Goal: Leave review/rating: Leave review/rating

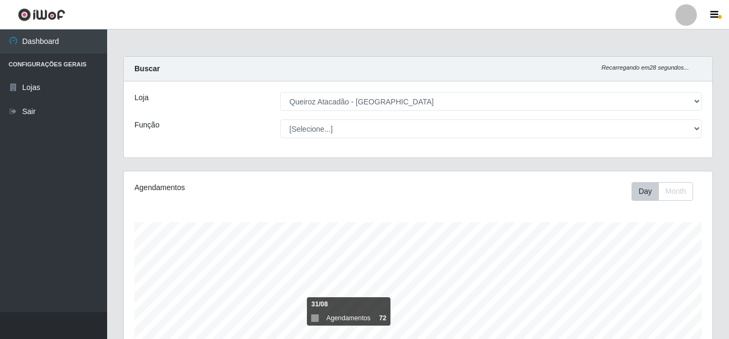
select select "225"
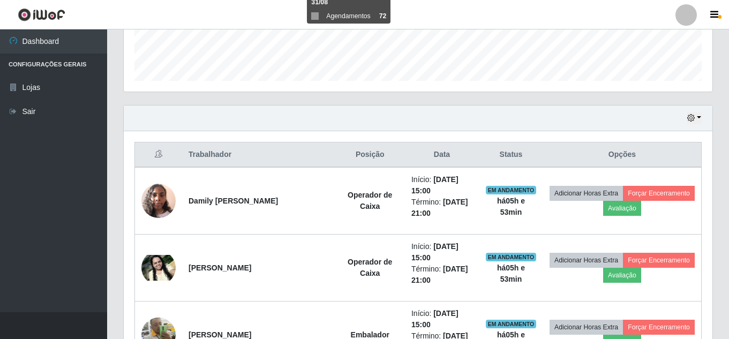
scroll to position [315, 0]
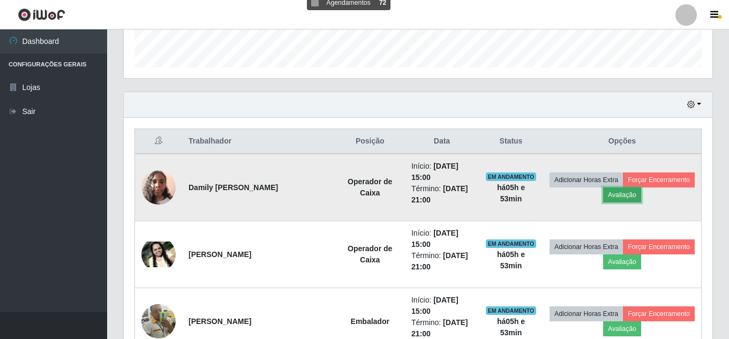
click at [641, 197] on button "Avaliação" at bounding box center [622, 194] width 38 height 15
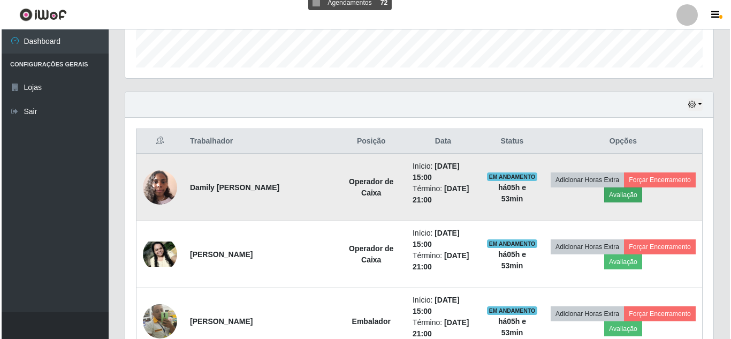
scroll to position [222, 583]
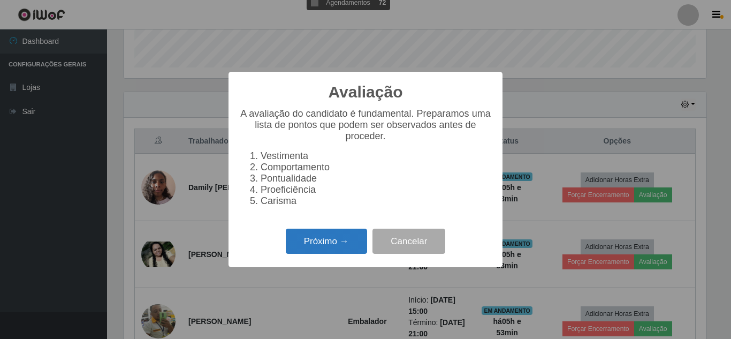
click at [336, 250] on button "Próximo →" at bounding box center [326, 241] width 81 height 25
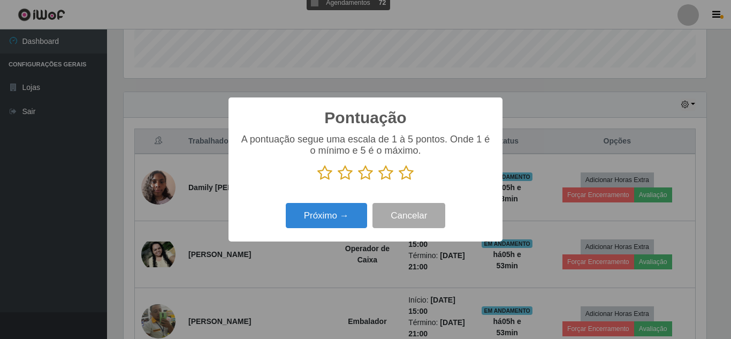
scroll to position [535256, 534895]
click at [409, 174] on icon at bounding box center [406, 173] width 15 height 16
click at [399, 181] on input "radio" at bounding box center [399, 181] width 0 height 0
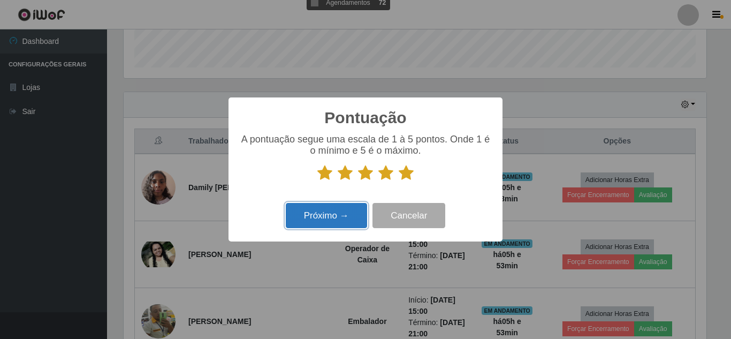
click at [346, 222] on button "Próximo →" at bounding box center [326, 215] width 81 height 25
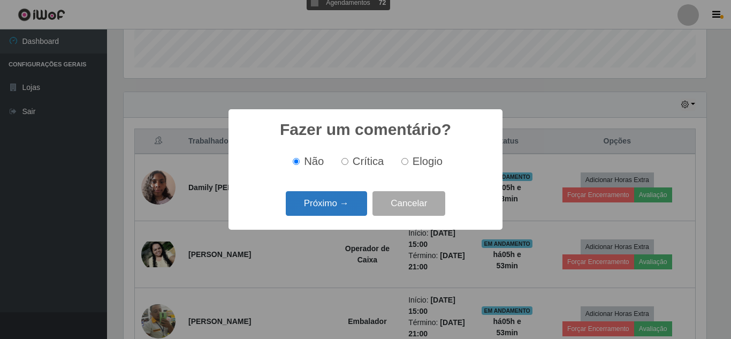
click at [346, 213] on button "Próximo →" at bounding box center [326, 203] width 81 height 25
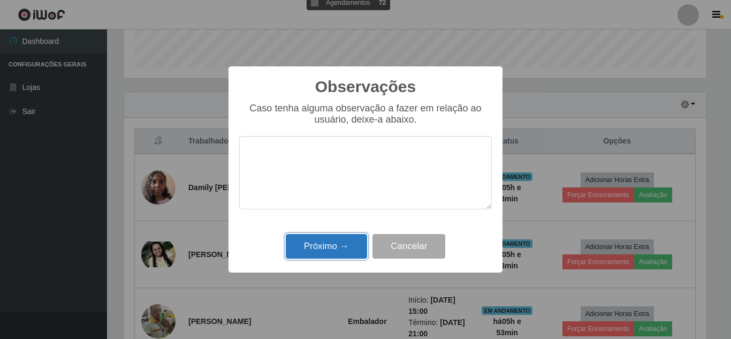
click at [334, 250] on button "Próximo →" at bounding box center [326, 246] width 81 height 25
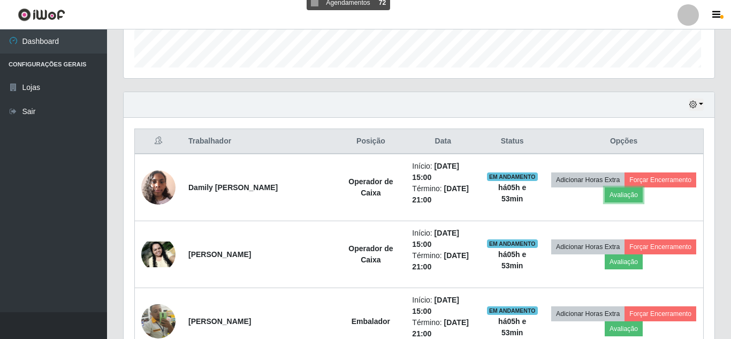
scroll to position [222, 588]
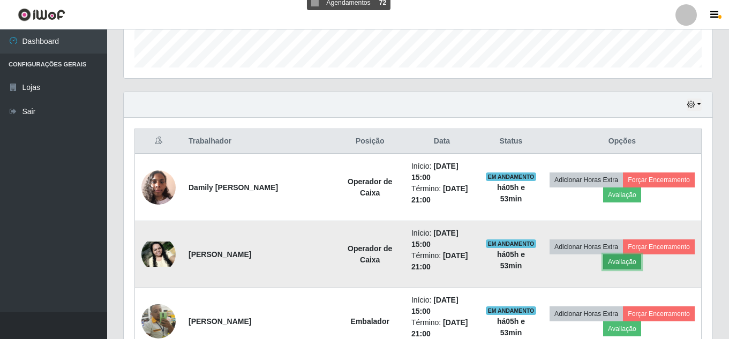
click at [641, 265] on button "Avaliação" at bounding box center [622, 261] width 38 height 15
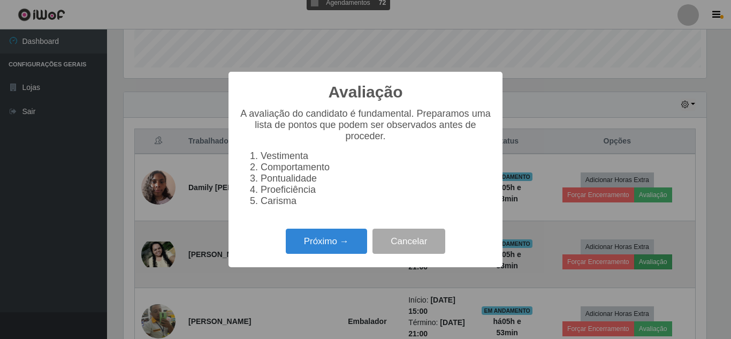
scroll to position [222, 583]
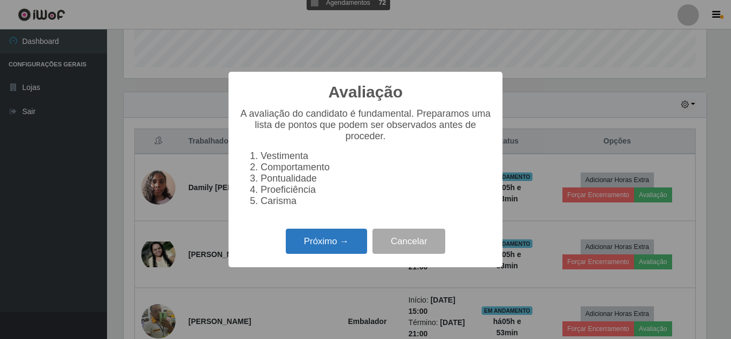
click at [321, 250] on button "Próximo →" at bounding box center [326, 241] width 81 height 25
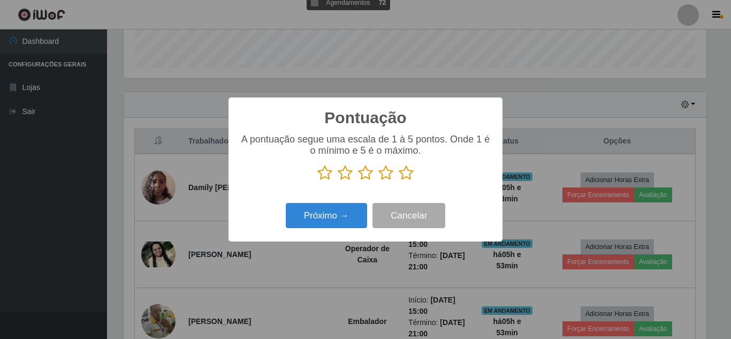
click at [409, 176] on icon at bounding box center [406, 173] width 15 height 16
click at [399, 181] on input "radio" at bounding box center [399, 181] width 0 height 0
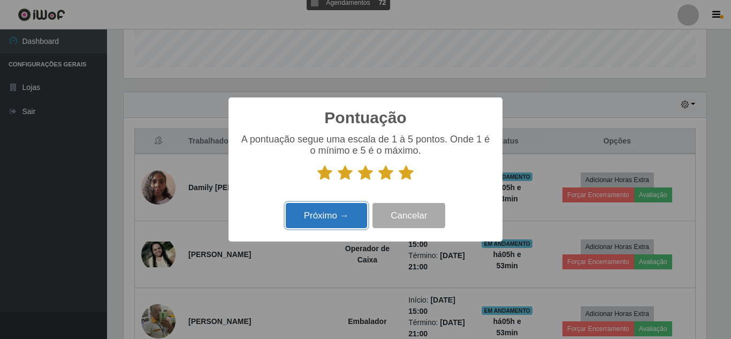
click at [337, 220] on button "Próximo →" at bounding box center [326, 215] width 81 height 25
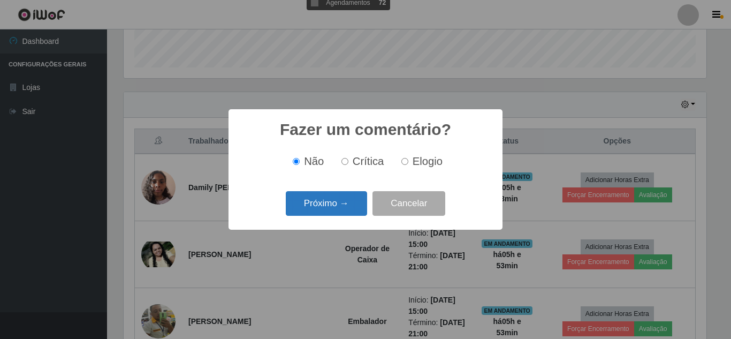
click at [337, 210] on button "Próximo →" at bounding box center [326, 203] width 81 height 25
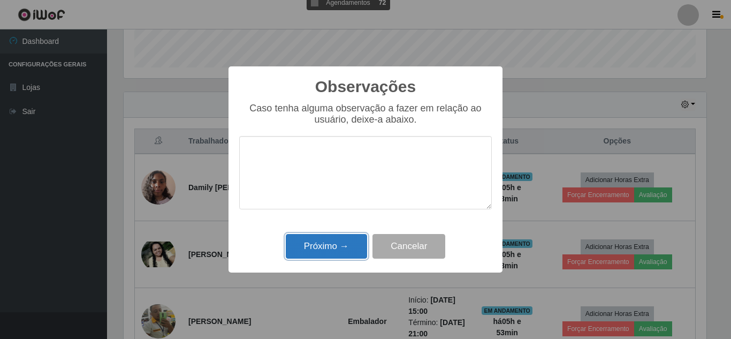
click at [336, 246] on button "Próximo →" at bounding box center [326, 246] width 81 height 25
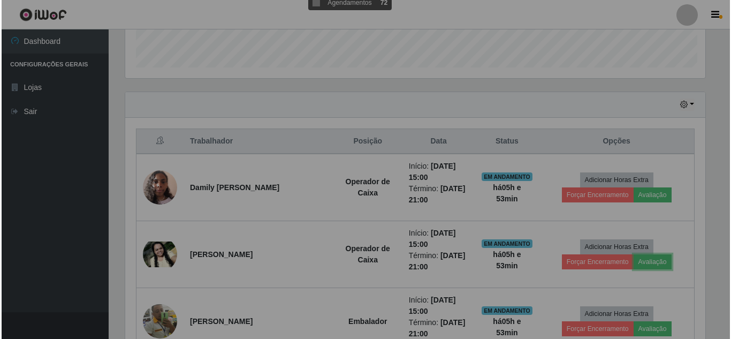
scroll to position [222, 588]
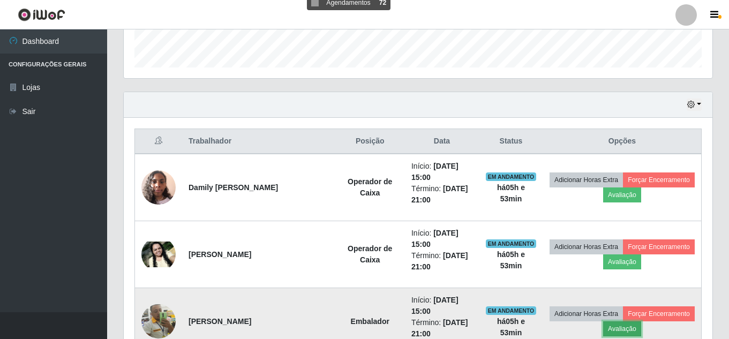
click at [641, 328] on button "Avaliação" at bounding box center [622, 328] width 38 height 15
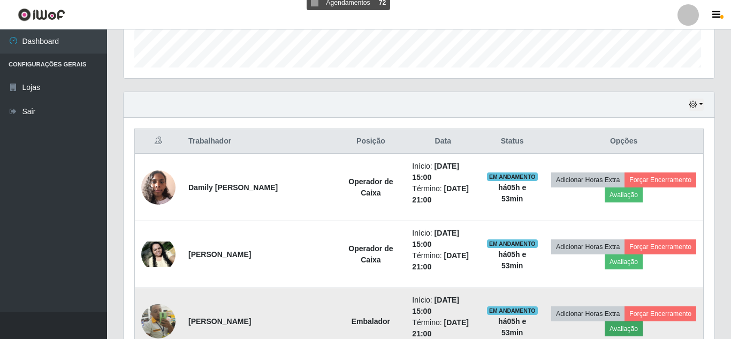
scroll to position [222, 583]
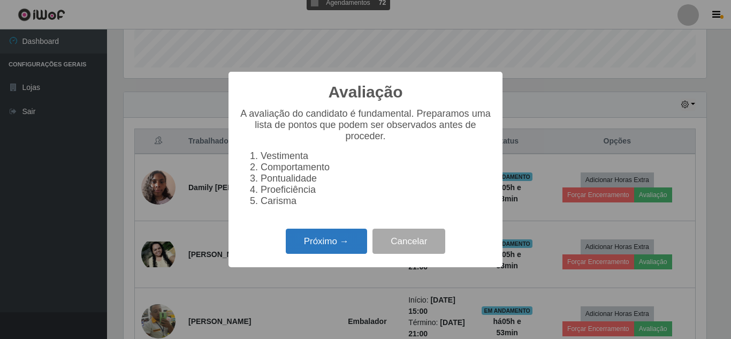
click at [334, 254] on button "Próximo →" at bounding box center [326, 241] width 81 height 25
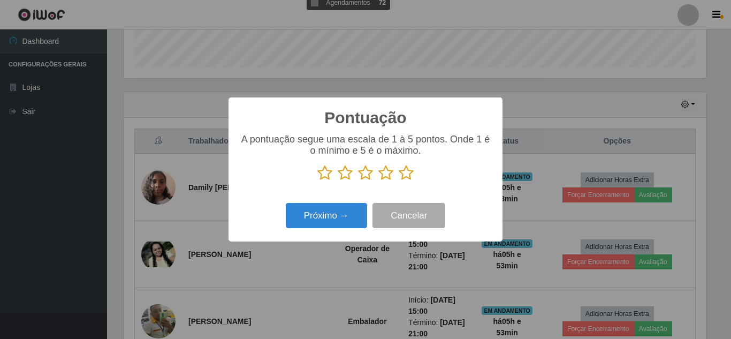
click at [412, 176] on icon at bounding box center [406, 173] width 15 height 16
click at [399, 181] on input "radio" at bounding box center [399, 181] width 0 height 0
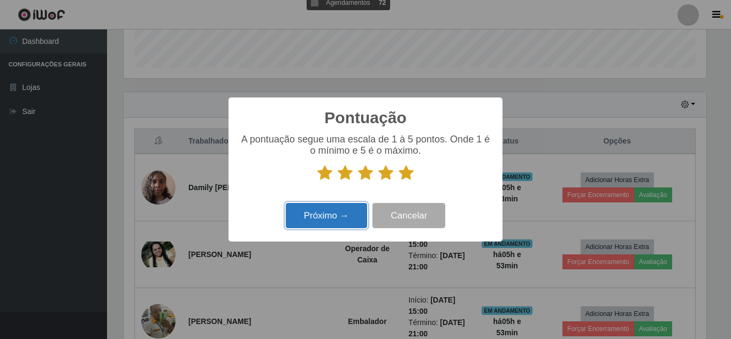
click at [331, 217] on button "Próximo →" at bounding box center [326, 215] width 81 height 25
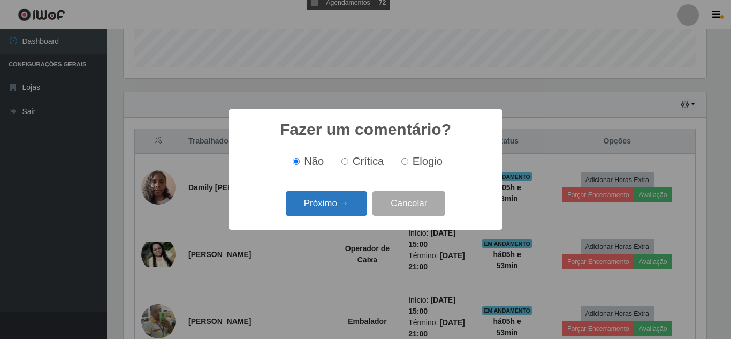
click at [334, 212] on button "Próximo →" at bounding box center [326, 203] width 81 height 25
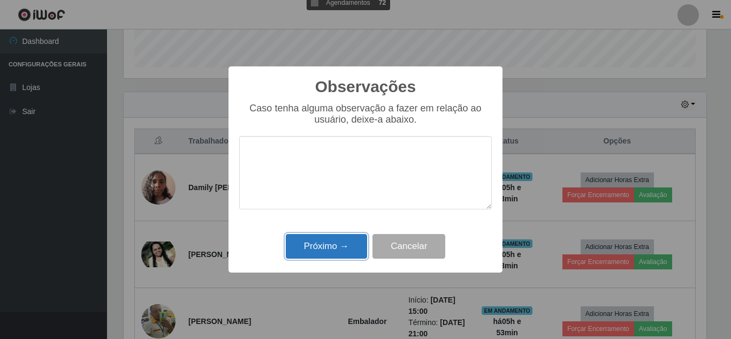
click at [343, 249] on button "Próximo →" at bounding box center [326, 246] width 81 height 25
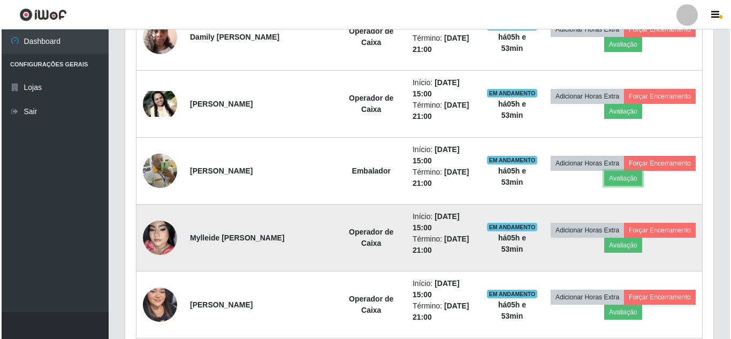
scroll to position [476, 0]
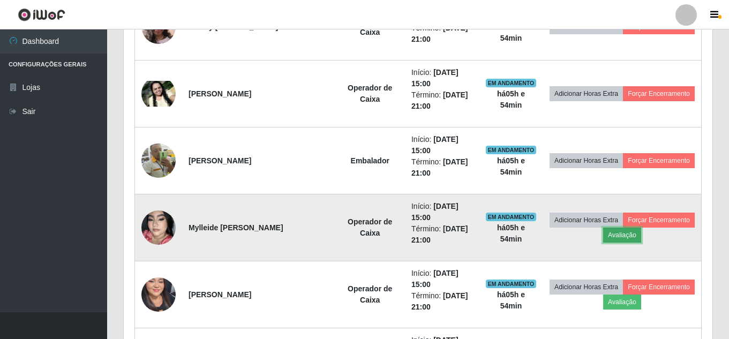
click at [641, 236] on button "Avaliação" at bounding box center [622, 235] width 38 height 15
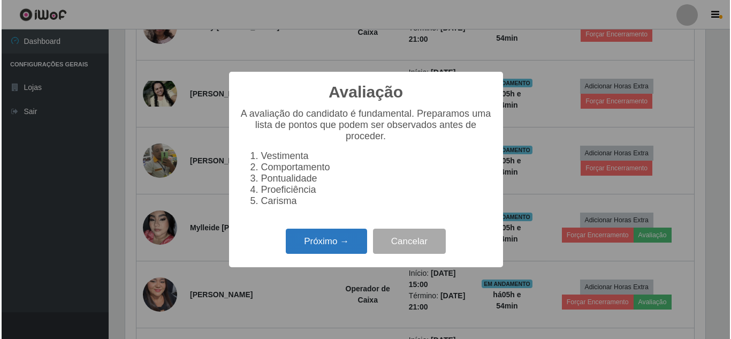
scroll to position [222, 583]
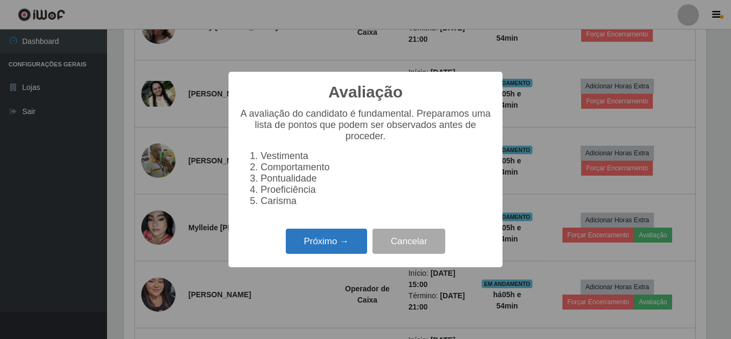
click at [326, 253] on button "Próximo →" at bounding box center [326, 241] width 81 height 25
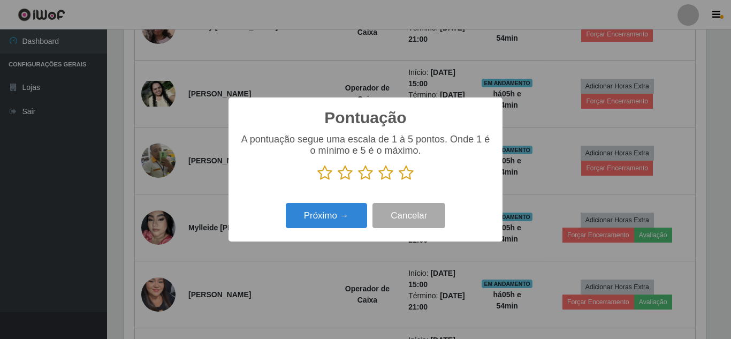
click at [413, 173] on icon at bounding box center [406, 173] width 15 height 16
click at [399, 181] on input "radio" at bounding box center [399, 181] width 0 height 0
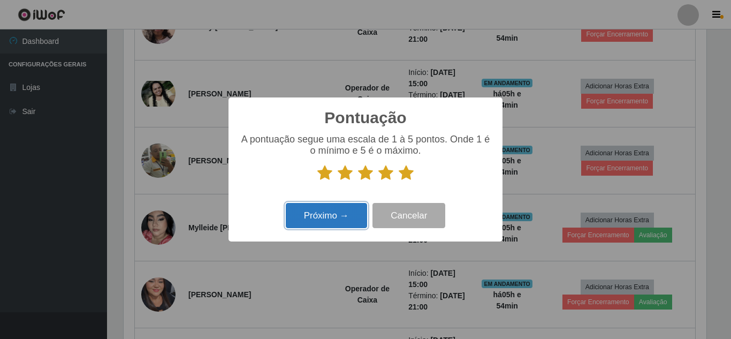
click at [331, 218] on button "Próximo →" at bounding box center [326, 215] width 81 height 25
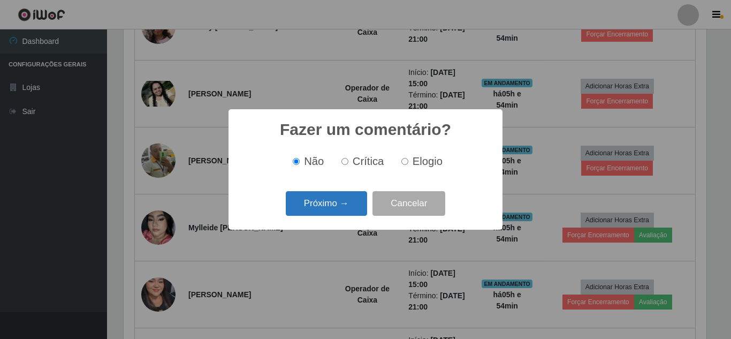
click at [338, 213] on button "Próximo →" at bounding box center [326, 203] width 81 height 25
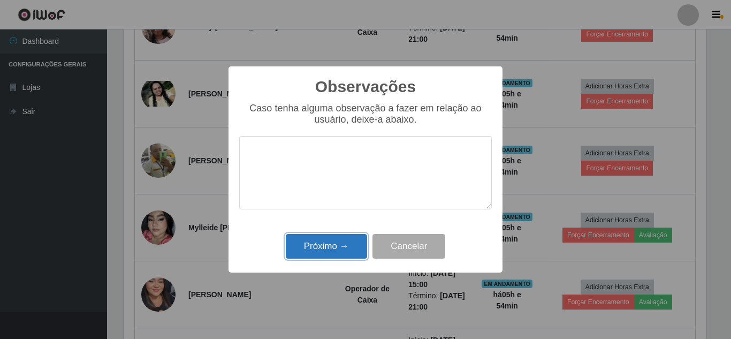
click at [336, 245] on button "Próximo →" at bounding box center [326, 246] width 81 height 25
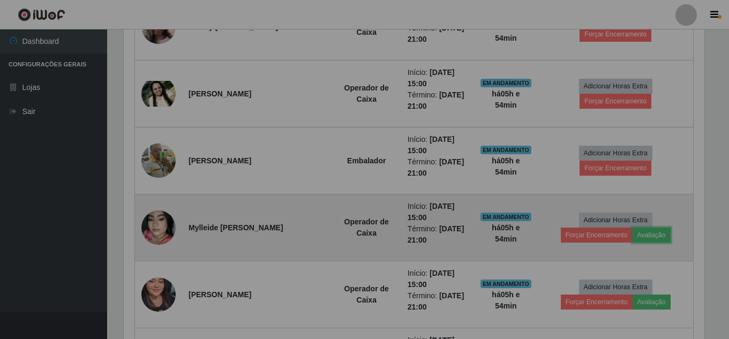
scroll to position [222, 588]
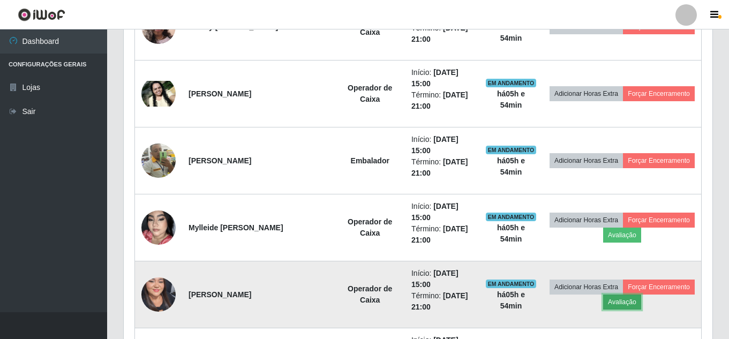
click at [641, 300] on button "Avaliação" at bounding box center [622, 302] width 38 height 15
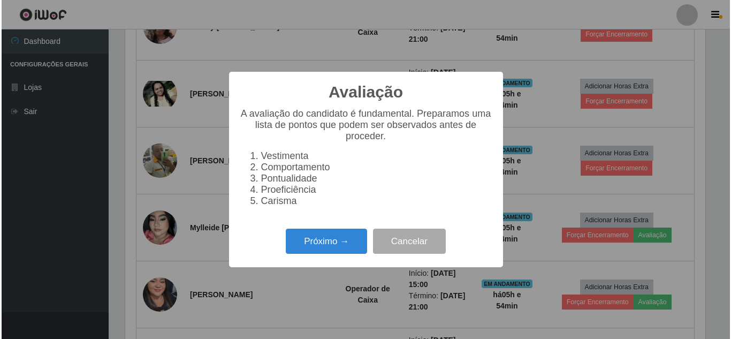
scroll to position [0, 0]
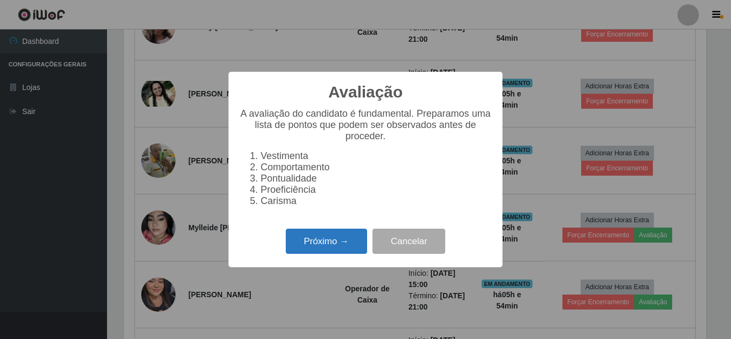
click at [351, 245] on button "Próximo →" at bounding box center [326, 241] width 81 height 25
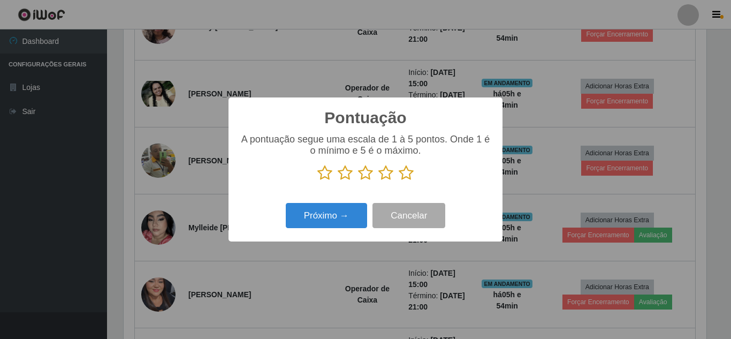
drag, startPoint x: 410, startPoint y: 178, endPoint x: 386, endPoint y: 186, distance: 25.1
click at [404, 179] on icon at bounding box center [406, 173] width 15 height 16
click at [399, 181] on input "radio" at bounding box center [399, 181] width 0 height 0
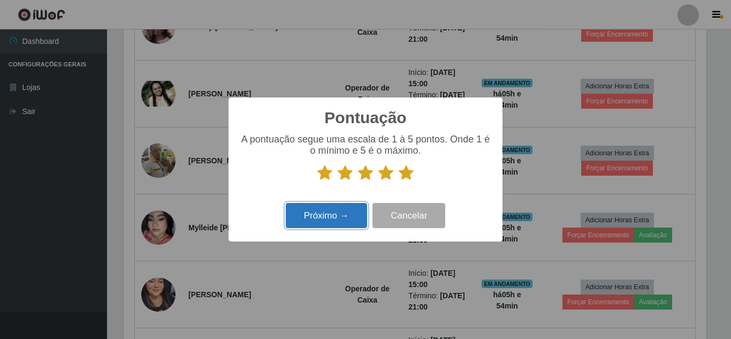
click at [337, 220] on button "Próximo →" at bounding box center [326, 215] width 81 height 25
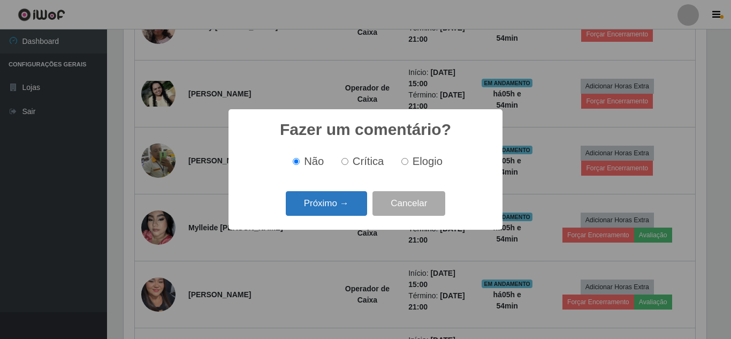
click at [338, 213] on button "Próximo →" at bounding box center [326, 203] width 81 height 25
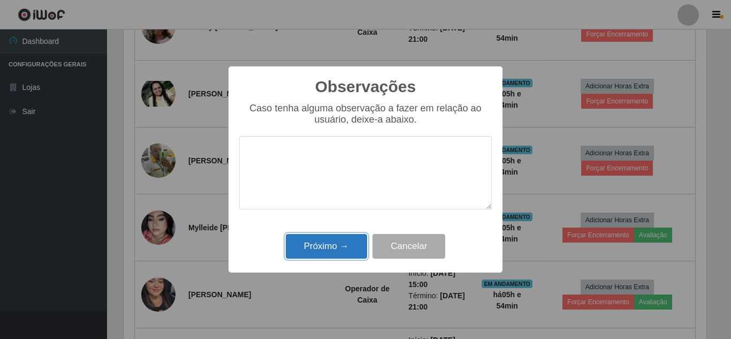
click at [328, 248] on button "Próximo →" at bounding box center [326, 246] width 81 height 25
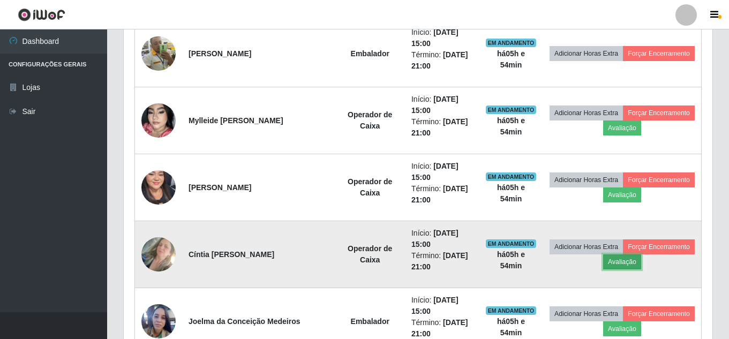
click at [641, 263] on button "Avaliação" at bounding box center [622, 261] width 38 height 15
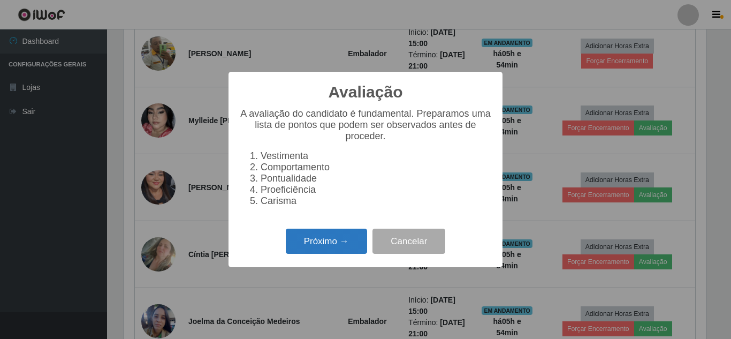
click at [325, 251] on button "Próximo →" at bounding box center [326, 241] width 81 height 25
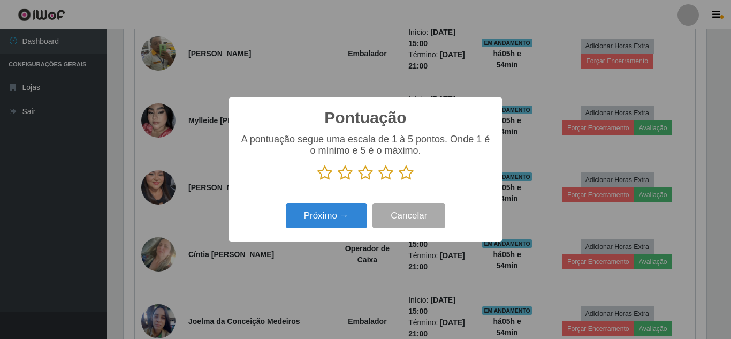
drag, startPoint x: 410, startPoint y: 174, endPoint x: 404, endPoint y: 175, distance: 5.4
click at [406, 174] on icon at bounding box center [406, 173] width 15 height 16
click at [399, 181] on input "radio" at bounding box center [399, 181] width 0 height 0
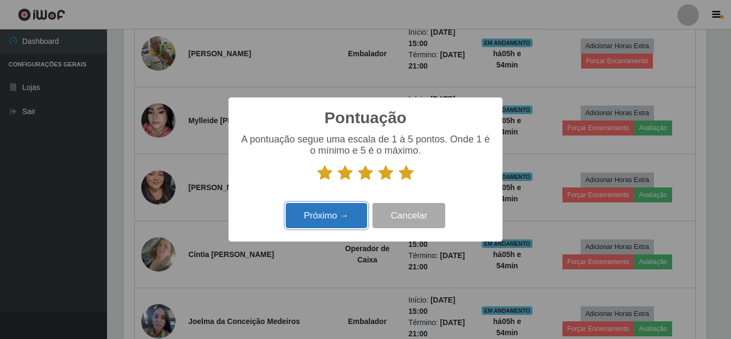
click at [333, 222] on button "Próximo →" at bounding box center [326, 215] width 81 height 25
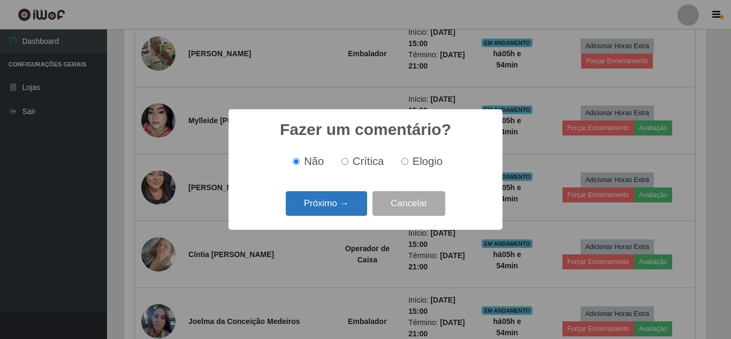
click at [346, 201] on button "Próximo →" at bounding box center [326, 203] width 81 height 25
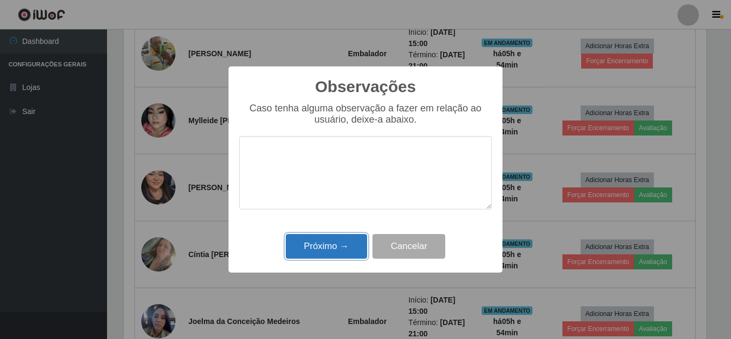
click at [335, 250] on button "Próximo →" at bounding box center [326, 246] width 81 height 25
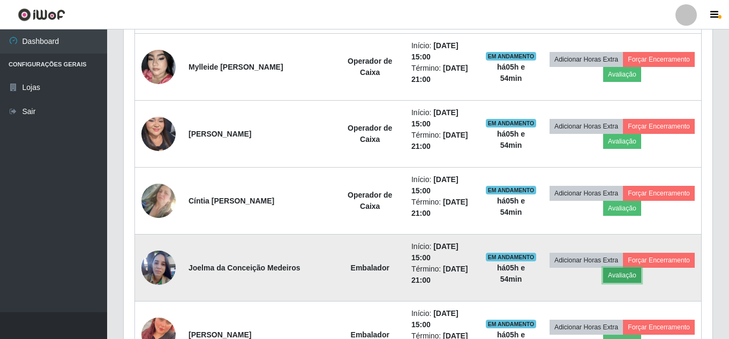
drag, startPoint x: 672, startPoint y: 278, endPoint x: 657, endPoint y: 281, distance: 15.1
click at [641, 281] on button "Avaliação" at bounding box center [622, 275] width 38 height 15
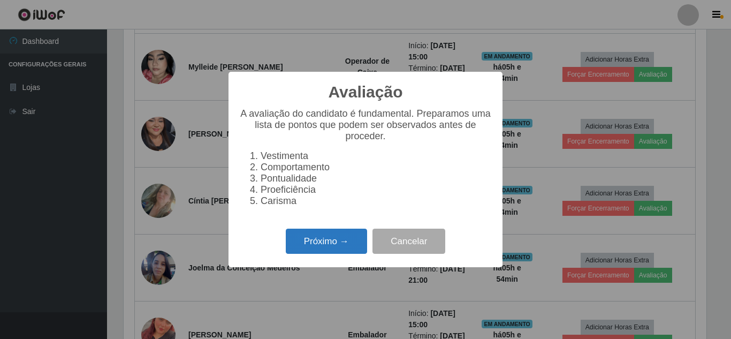
click at [321, 248] on button "Próximo →" at bounding box center [326, 241] width 81 height 25
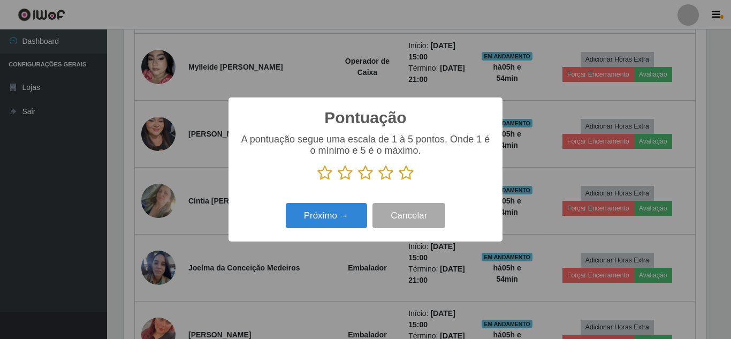
drag, startPoint x: 405, startPoint y: 175, endPoint x: 352, endPoint y: 200, distance: 58.7
click at [388, 179] on p at bounding box center [365, 173] width 253 height 16
click at [411, 172] on icon at bounding box center [406, 173] width 15 height 16
click at [399, 181] on input "radio" at bounding box center [399, 181] width 0 height 0
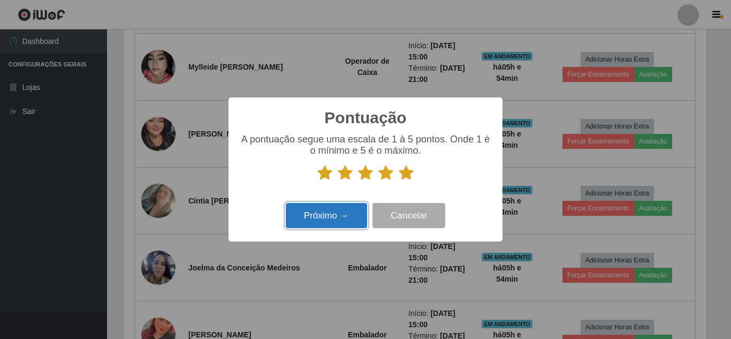
click at [335, 220] on button "Próximo →" at bounding box center [326, 215] width 81 height 25
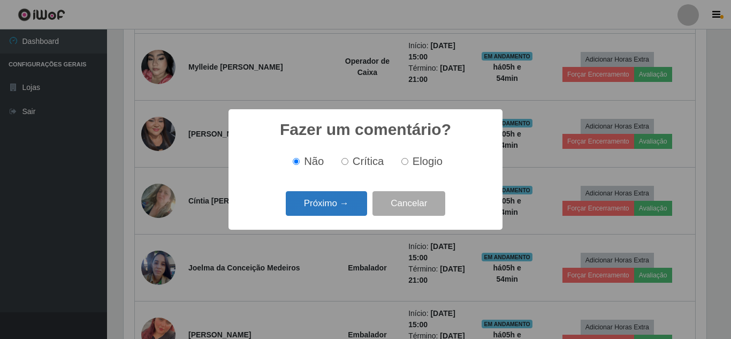
click at [338, 212] on button "Próximo →" at bounding box center [326, 203] width 81 height 25
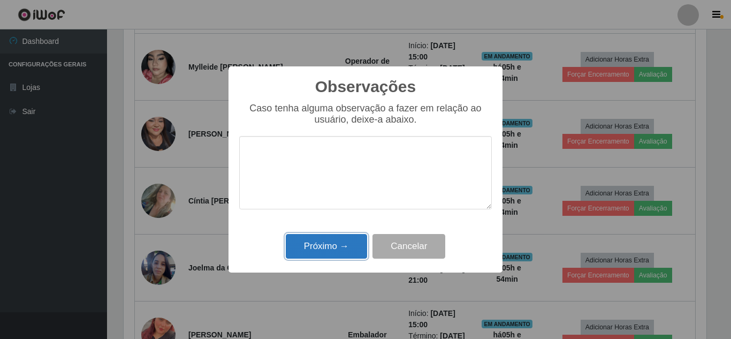
click at [340, 244] on button "Próximo →" at bounding box center [326, 246] width 81 height 25
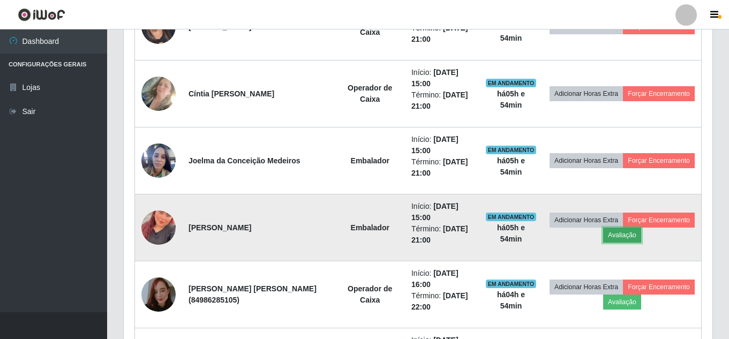
click at [641, 236] on button "Avaliação" at bounding box center [622, 235] width 38 height 15
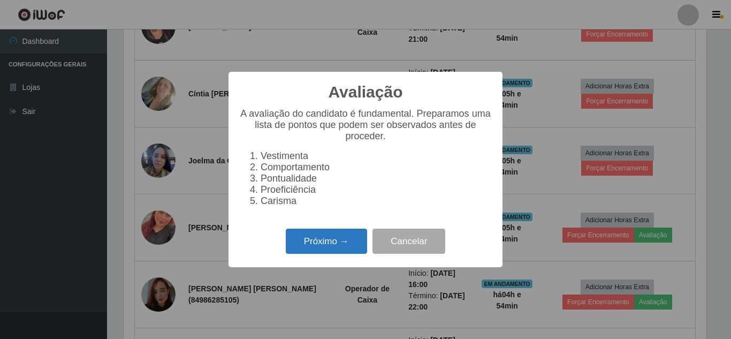
click at [311, 245] on button "Próximo →" at bounding box center [326, 241] width 81 height 25
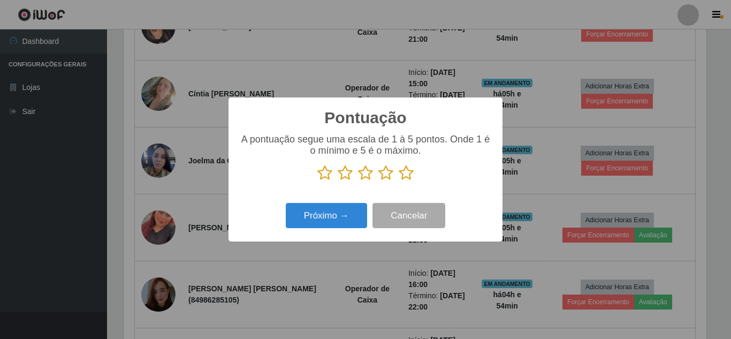
drag, startPoint x: 411, startPoint y: 176, endPoint x: 387, endPoint y: 180, distance: 24.6
click at [390, 180] on p at bounding box center [365, 173] width 253 height 16
click at [411, 178] on icon at bounding box center [406, 173] width 15 height 16
click at [399, 181] on input "radio" at bounding box center [399, 181] width 0 height 0
click at [410, 175] on icon at bounding box center [406, 173] width 15 height 16
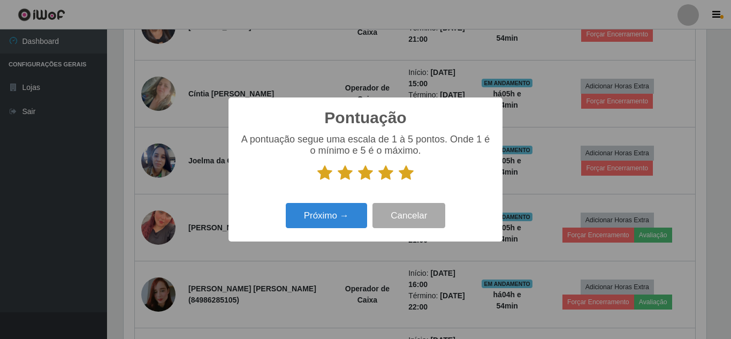
click at [399, 181] on input "radio" at bounding box center [399, 181] width 0 height 0
click at [350, 219] on button "Próximo →" at bounding box center [326, 215] width 81 height 25
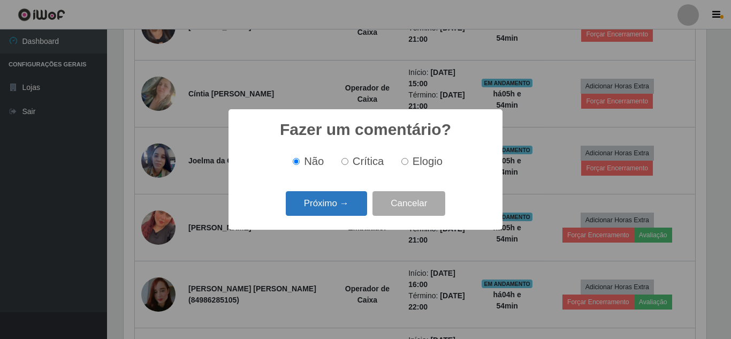
click at [351, 213] on button "Próximo →" at bounding box center [326, 203] width 81 height 25
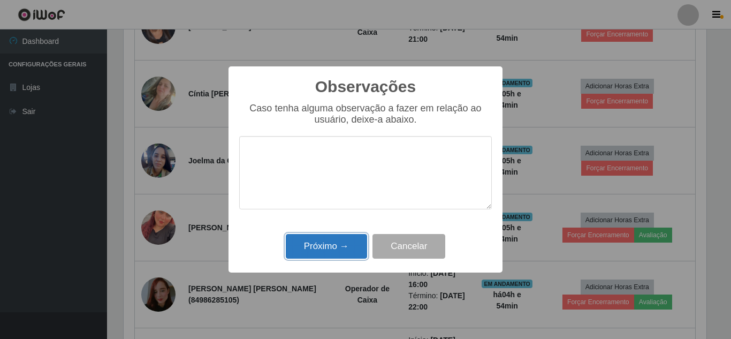
click at [352, 245] on button "Próximo →" at bounding box center [326, 246] width 81 height 25
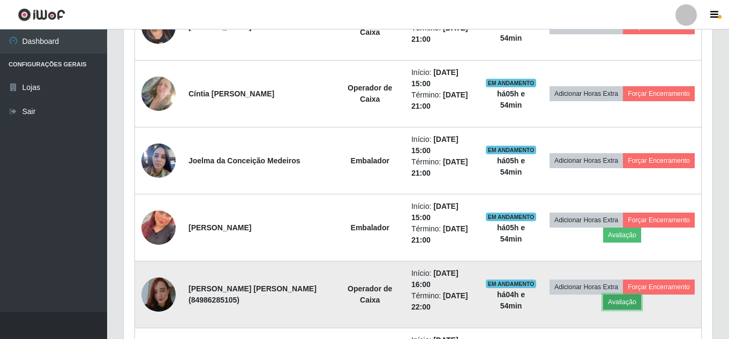
click at [641, 304] on button "Avaliação" at bounding box center [622, 302] width 38 height 15
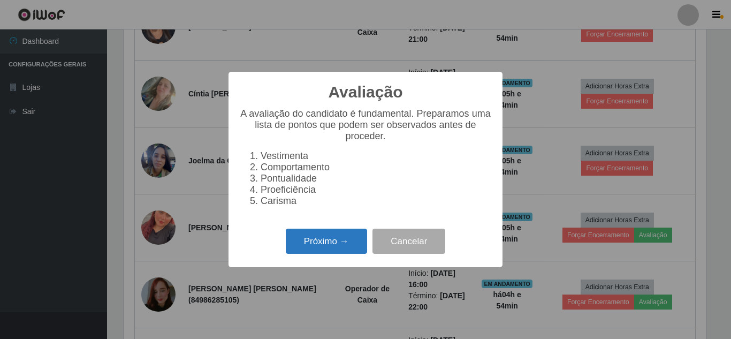
click at [332, 253] on button "Próximo →" at bounding box center [326, 241] width 81 height 25
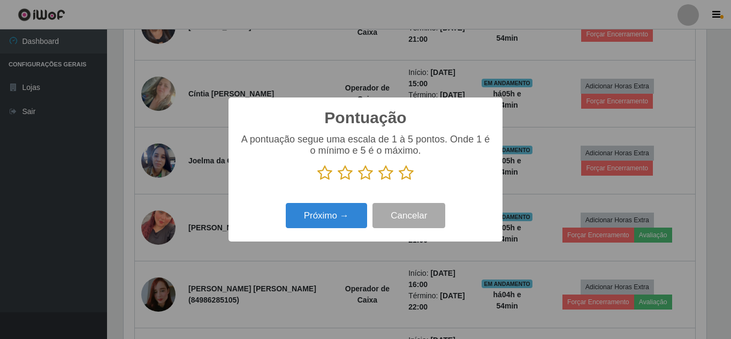
click at [412, 174] on icon at bounding box center [406, 173] width 15 height 16
click at [399, 181] on input "radio" at bounding box center [399, 181] width 0 height 0
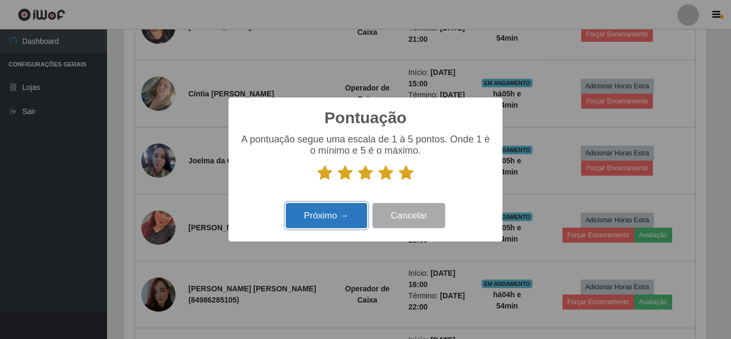
click at [346, 219] on button "Próximo →" at bounding box center [326, 215] width 81 height 25
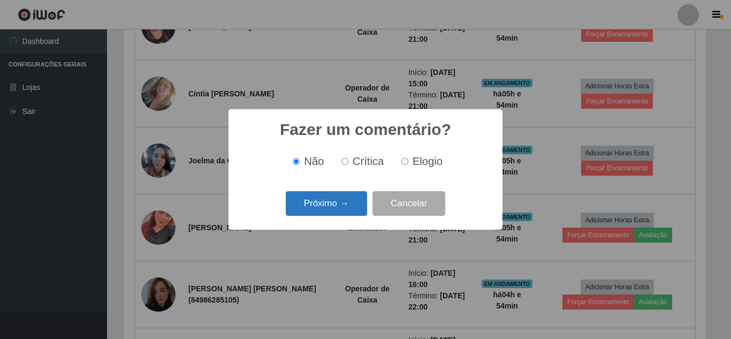
click at [348, 209] on button "Próximo →" at bounding box center [326, 203] width 81 height 25
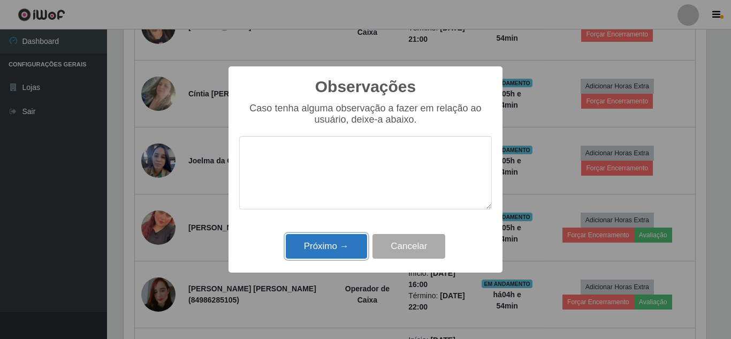
click at [321, 246] on button "Próximo →" at bounding box center [326, 246] width 81 height 25
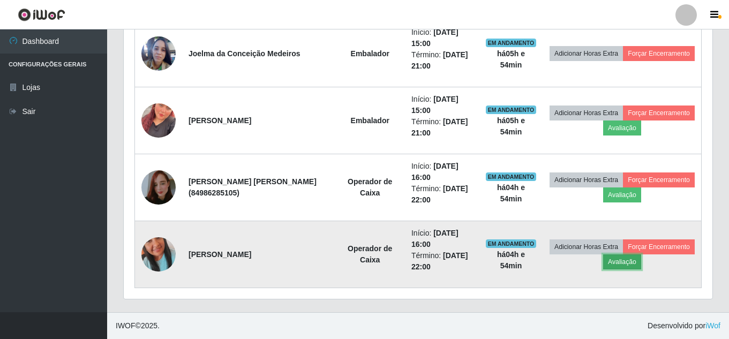
click at [641, 260] on button "Avaliação" at bounding box center [622, 261] width 38 height 15
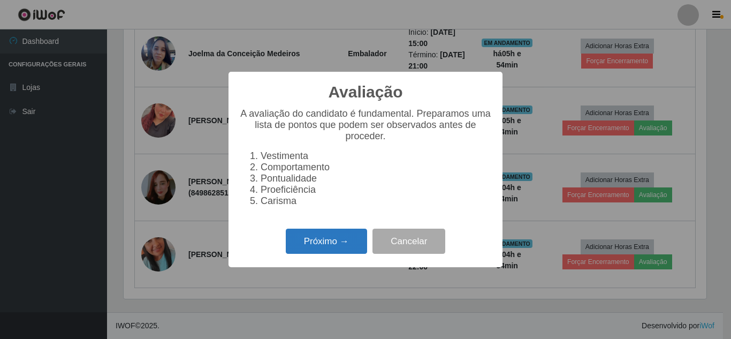
click at [338, 254] on button "Próximo →" at bounding box center [326, 241] width 81 height 25
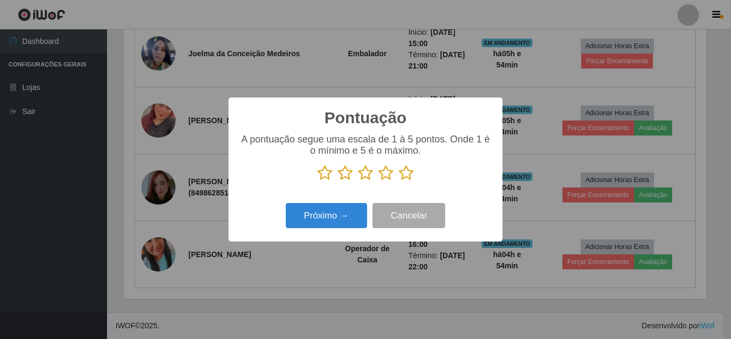
click at [407, 176] on icon at bounding box center [406, 173] width 15 height 16
click at [399, 181] on input "radio" at bounding box center [399, 181] width 0 height 0
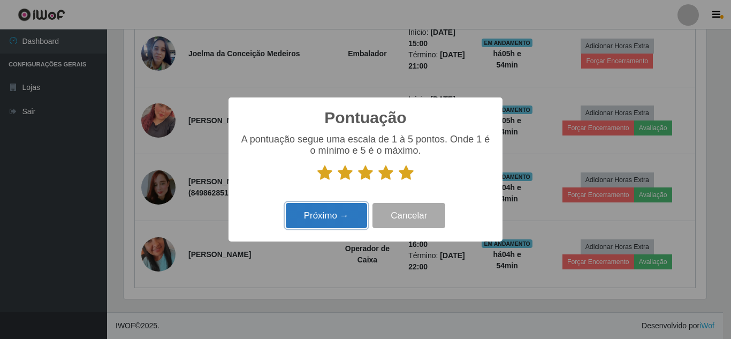
click at [349, 218] on button "Próximo →" at bounding box center [326, 215] width 81 height 25
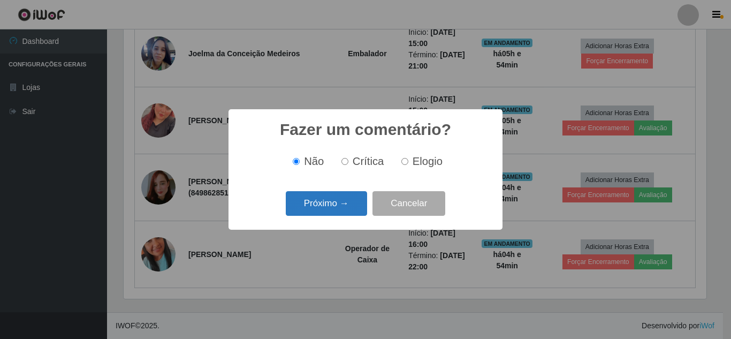
click at [353, 211] on button "Próximo →" at bounding box center [326, 203] width 81 height 25
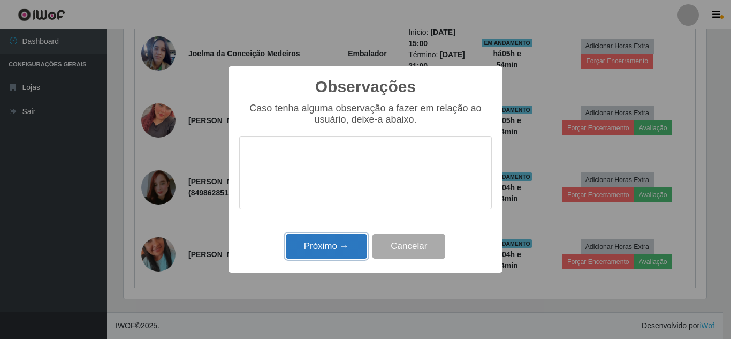
click at [346, 249] on button "Próximo →" at bounding box center [326, 246] width 81 height 25
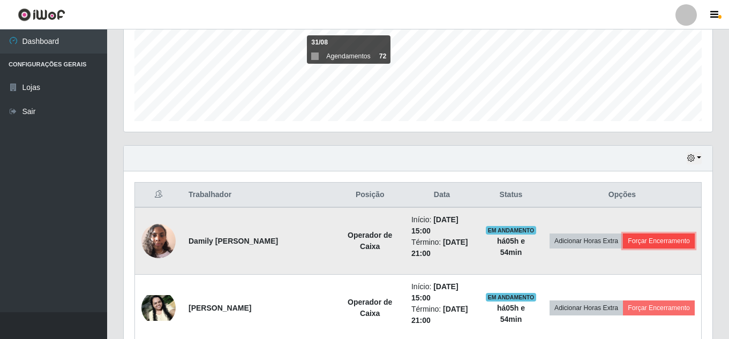
click at [628, 248] on button "Forçar Encerramento" at bounding box center [659, 240] width 72 height 15
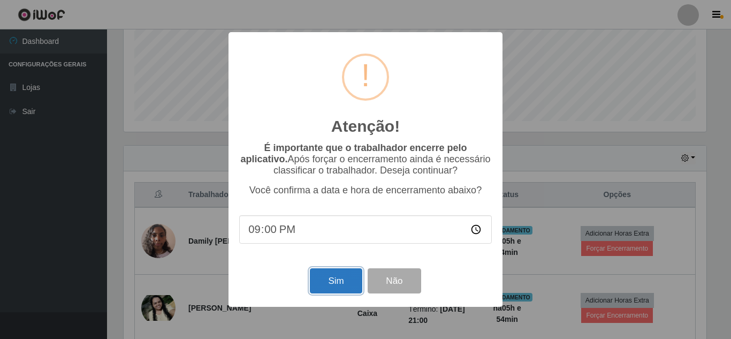
click at [341, 280] on button "Sim" at bounding box center [336, 280] width 52 height 25
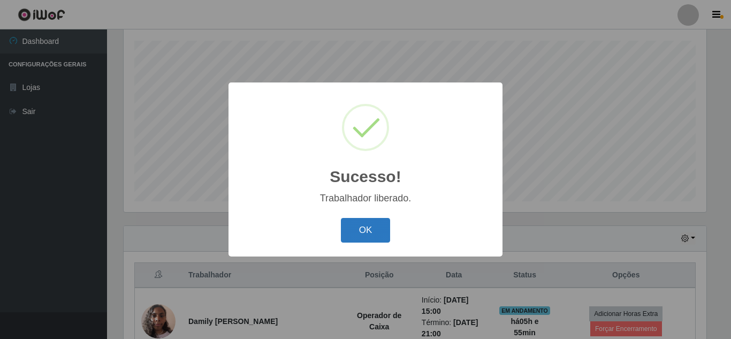
click at [360, 236] on button "OK" at bounding box center [366, 230] width 50 height 25
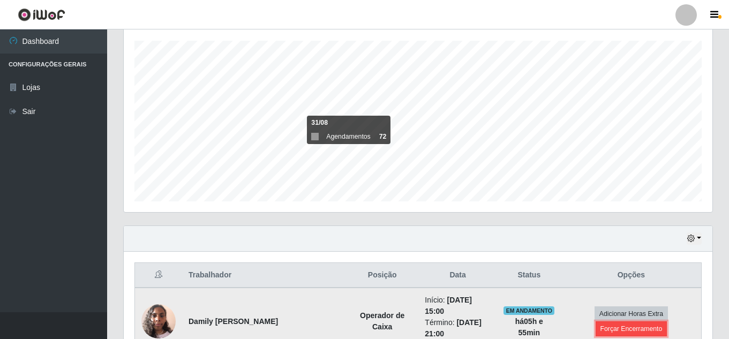
click at [629, 328] on button "Forçar Encerramento" at bounding box center [631, 328] width 72 height 15
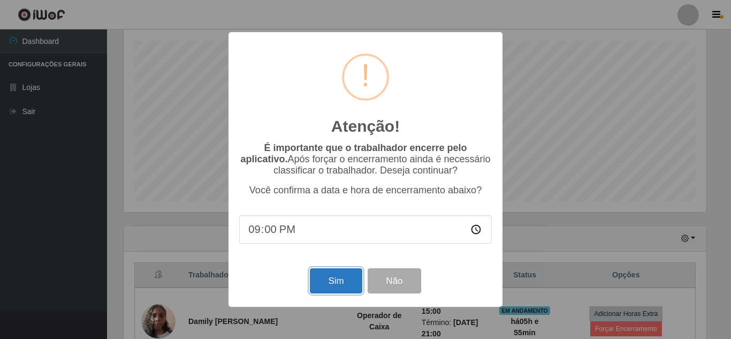
click at [336, 289] on button "Sim" at bounding box center [336, 280] width 52 height 25
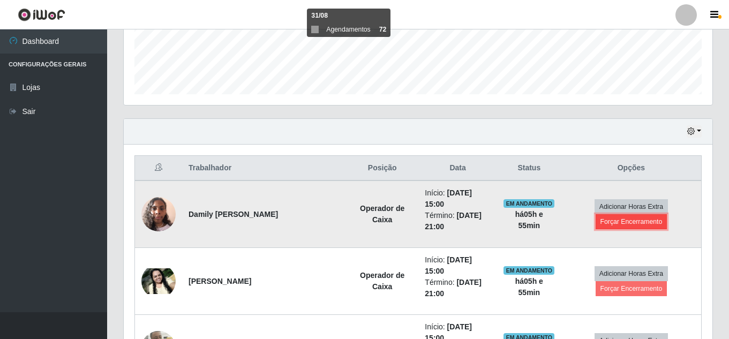
drag, startPoint x: 630, startPoint y: 226, endPoint x: 620, endPoint y: 229, distance: 10.0
click at [620, 229] on button "Forçar Encerramento" at bounding box center [631, 221] width 72 height 15
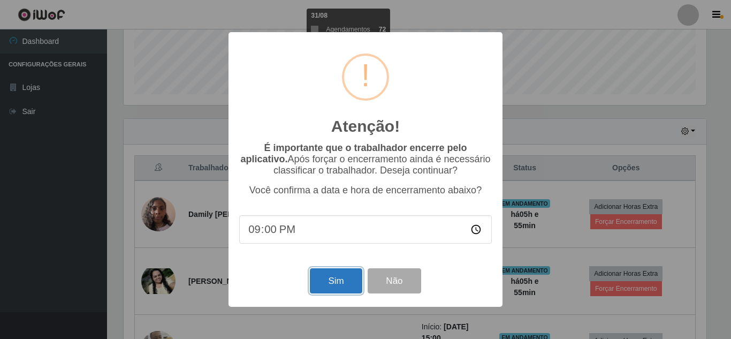
click at [342, 283] on button "Sim" at bounding box center [336, 280] width 52 height 25
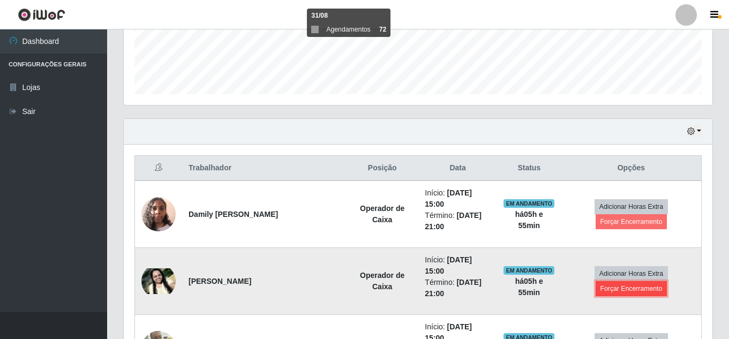
click at [616, 291] on button "Forçar Encerramento" at bounding box center [631, 288] width 72 height 15
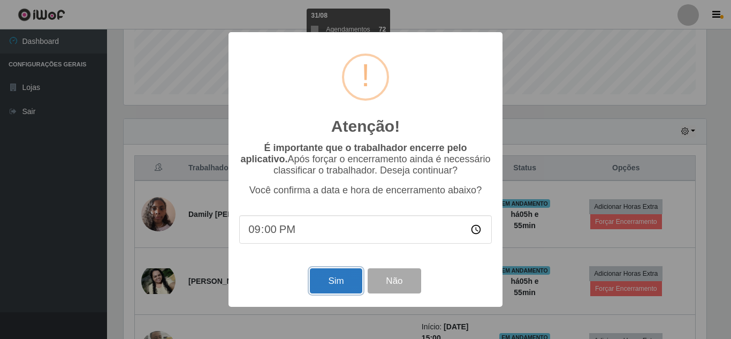
click at [337, 283] on button "Sim" at bounding box center [336, 280] width 52 height 25
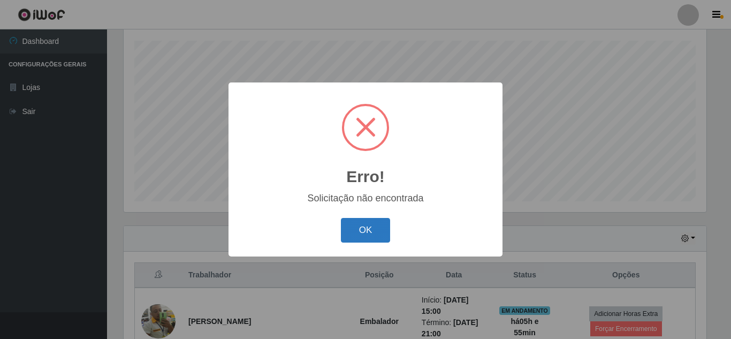
click at [362, 231] on button "OK" at bounding box center [366, 230] width 50 height 25
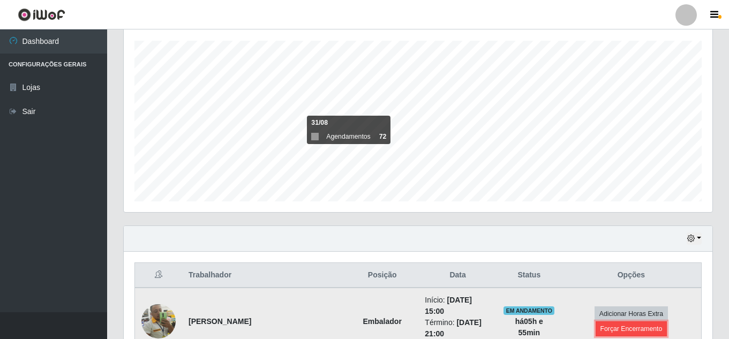
click at [613, 329] on button "Forçar Encerramento" at bounding box center [631, 328] width 72 height 15
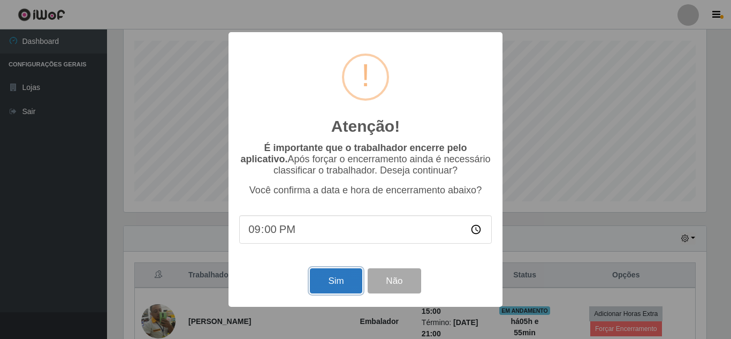
click at [351, 293] on button "Sim" at bounding box center [336, 280] width 52 height 25
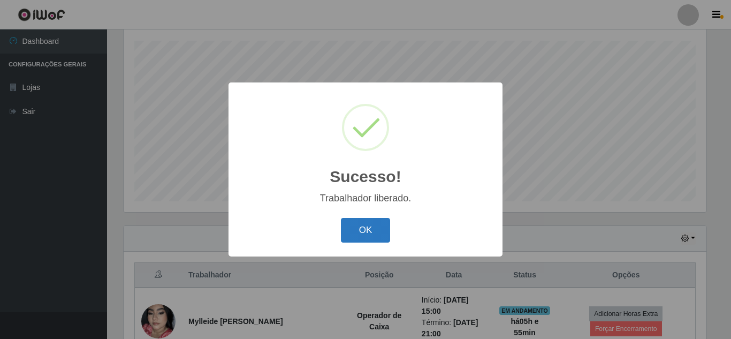
click at [372, 242] on button "OK" at bounding box center [366, 230] width 50 height 25
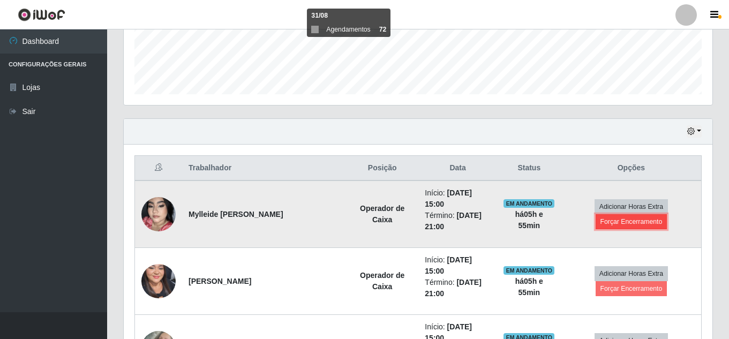
click at [644, 224] on button "Forçar Encerramento" at bounding box center [631, 221] width 72 height 15
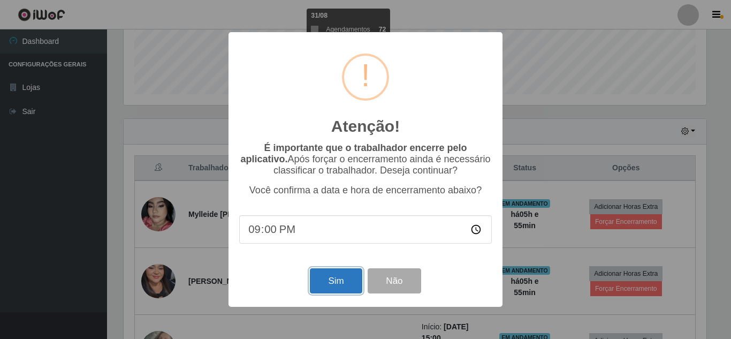
click at [343, 284] on button "Sim" at bounding box center [336, 280] width 52 height 25
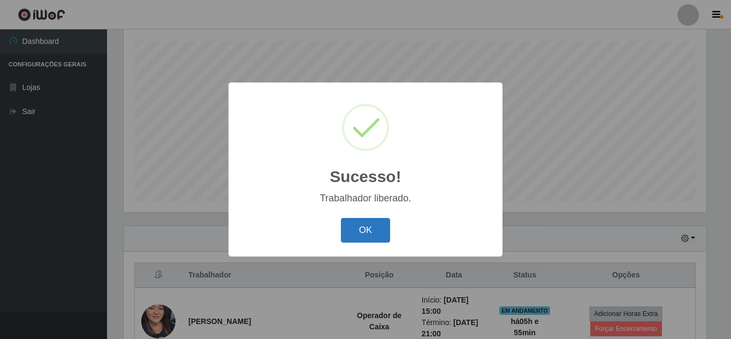
click at [384, 234] on button "OK" at bounding box center [366, 230] width 50 height 25
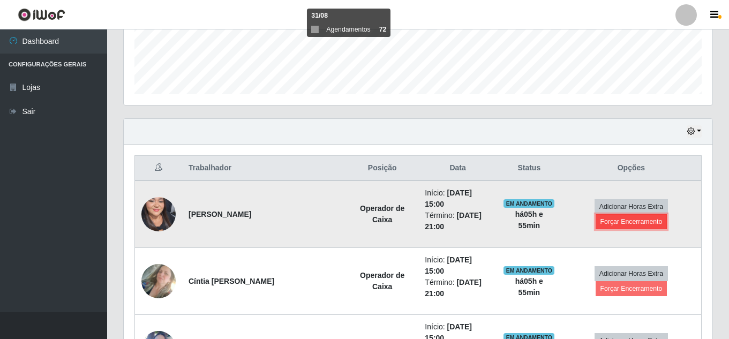
click at [620, 221] on button "Forçar Encerramento" at bounding box center [631, 221] width 72 height 15
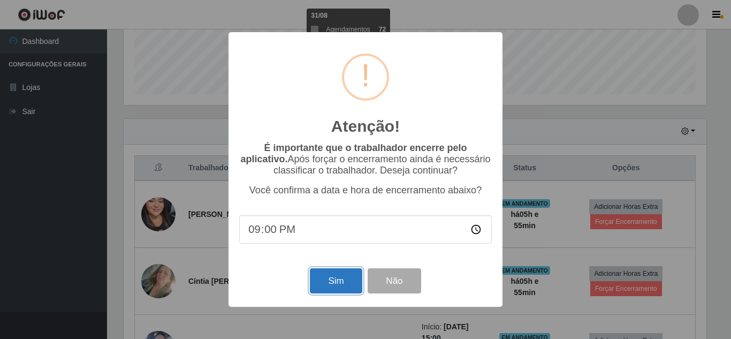
click at [336, 287] on button "Sim" at bounding box center [336, 280] width 52 height 25
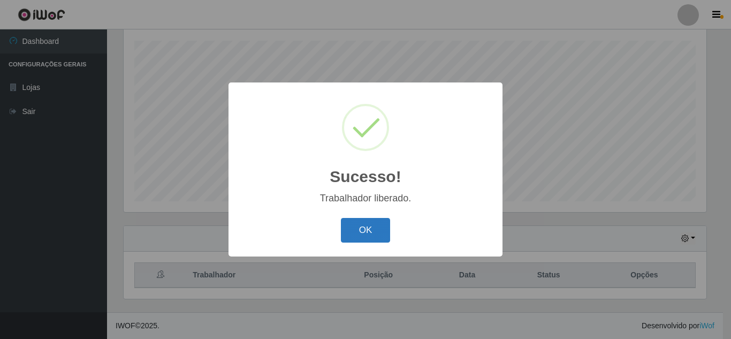
click at [373, 231] on button "OK" at bounding box center [366, 230] width 50 height 25
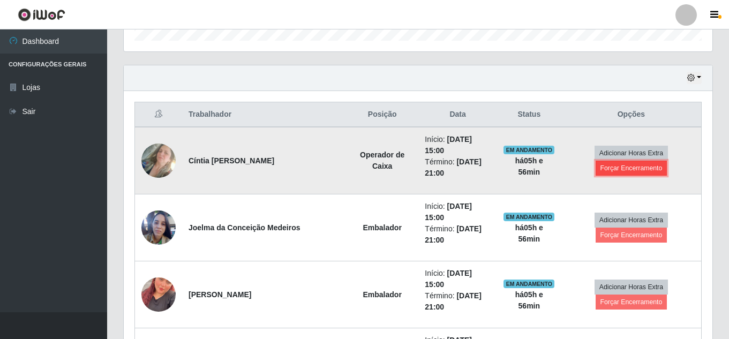
click at [634, 170] on button "Forçar Encerramento" at bounding box center [631, 168] width 72 height 15
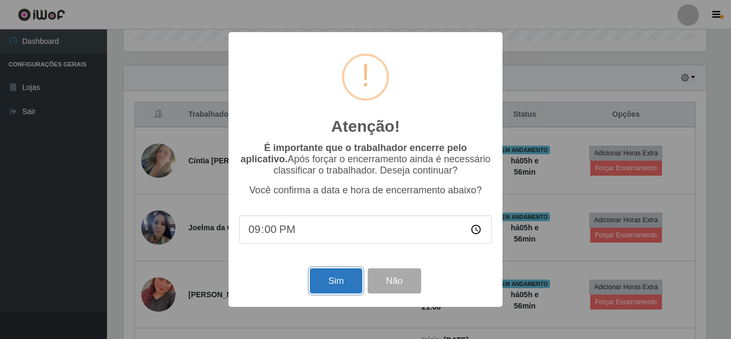
click at [341, 290] on button "Sim" at bounding box center [336, 280] width 52 height 25
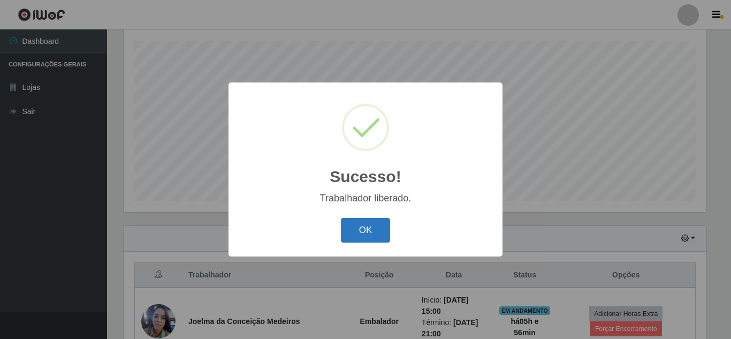
click at [354, 237] on button "OK" at bounding box center [366, 230] width 50 height 25
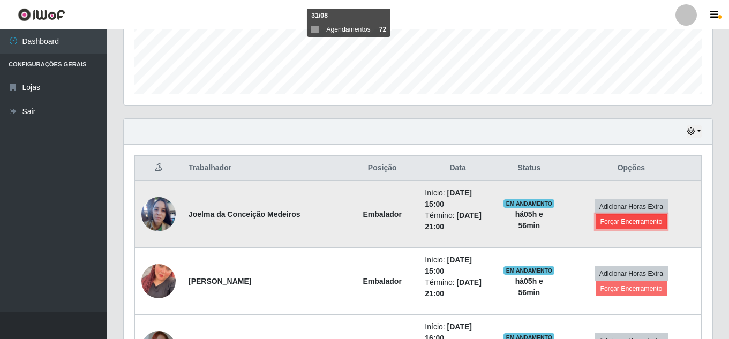
click at [629, 221] on button "Forçar Encerramento" at bounding box center [631, 221] width 72 height 15
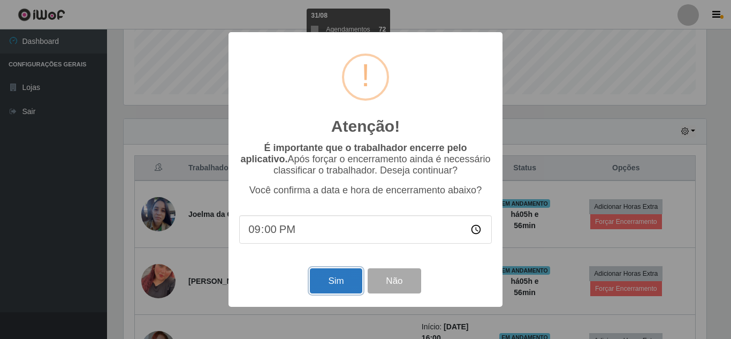
click at [350, 291] on button "Sim" at bounding box center [336, 280] width 52 height 25
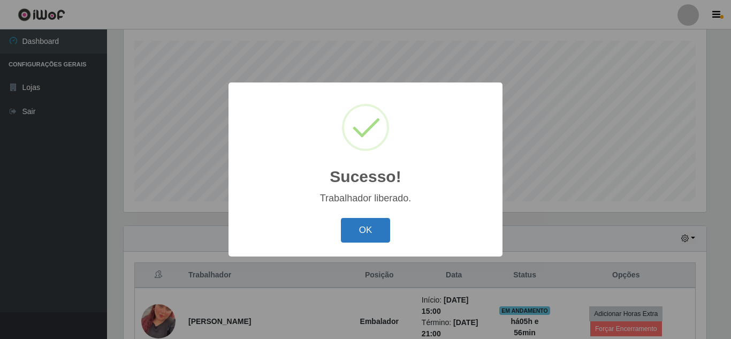
click at [368, 236] on button "OK" at bounding box center [366, 230] width 50 height 25
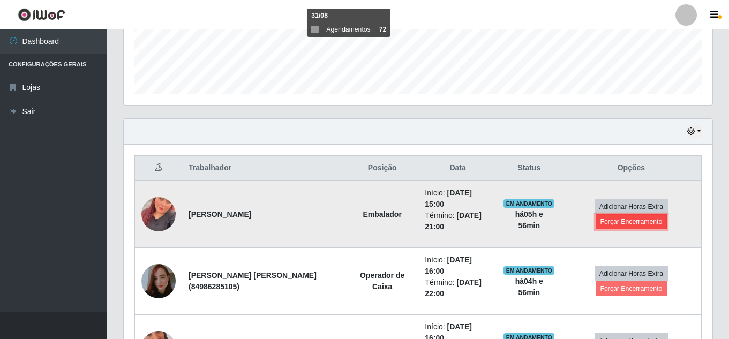
click at [619, 225] on button "Forçar Encerramento" at bounding box center [631, 221] width 72 height 15
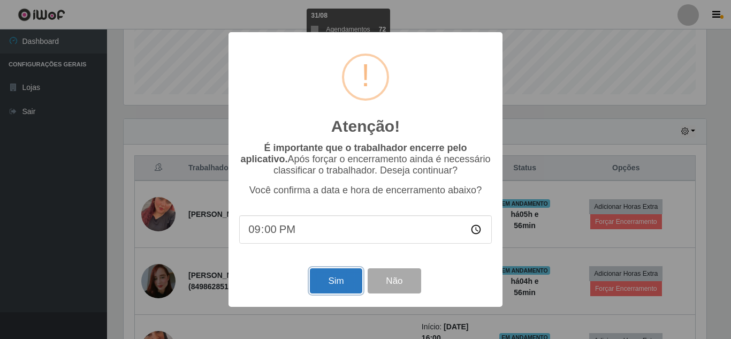
click at [343, 283] on button "Sim" at bounding box center [336, 280] width 52 height 25
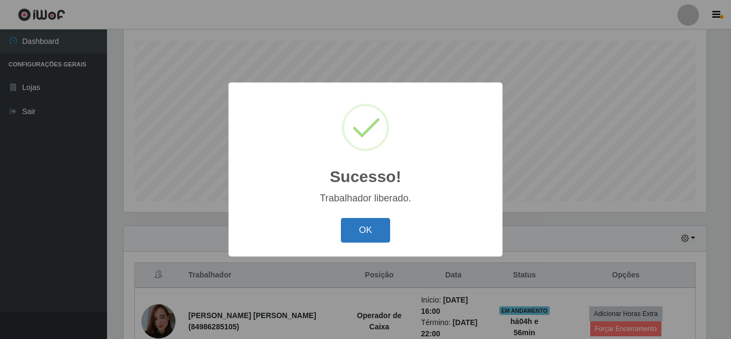
click at [378, 238] on button "OK" at bounding box center [366, 230] width 50 height 25
